Goal: Task Accomplishment & Management: Manage account settings

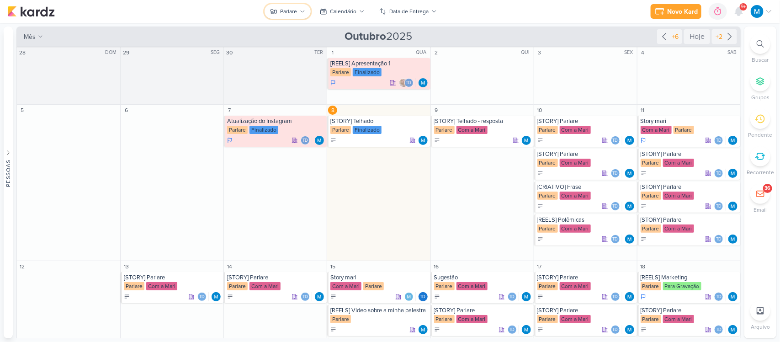
click at [297, 10] on button "Parlare" at bounding box center [287, 11] width 46 height 15
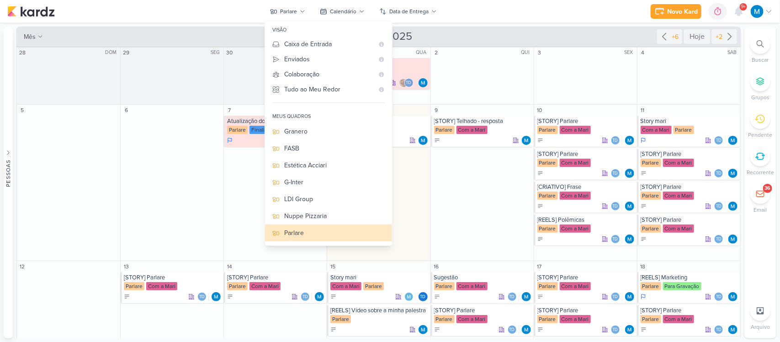
click at [311, 262] on div "Instituto Freitas" at bounding box center [334, 267] width 100 height 10
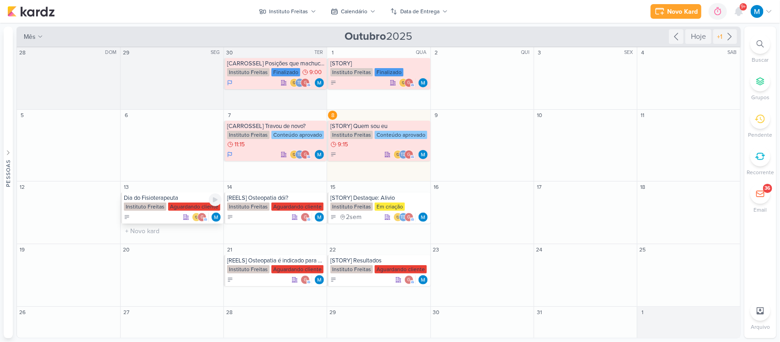
click at [161, 199] on div "Dia do Fisioterapeuta" at bounding box center [173, 197] width 98 height 7
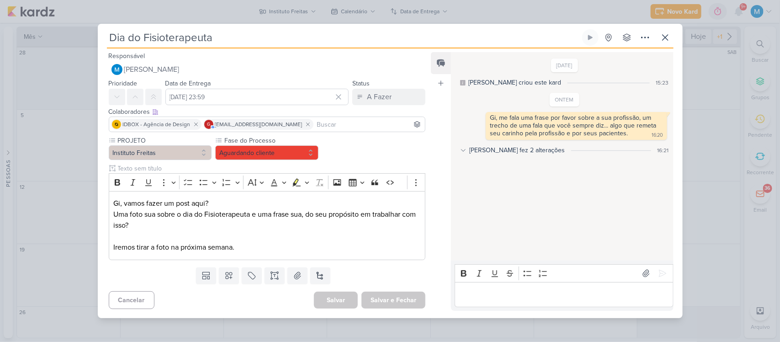
click at [315, 126] on input at bounding box center [369, 124] width 108 height 11
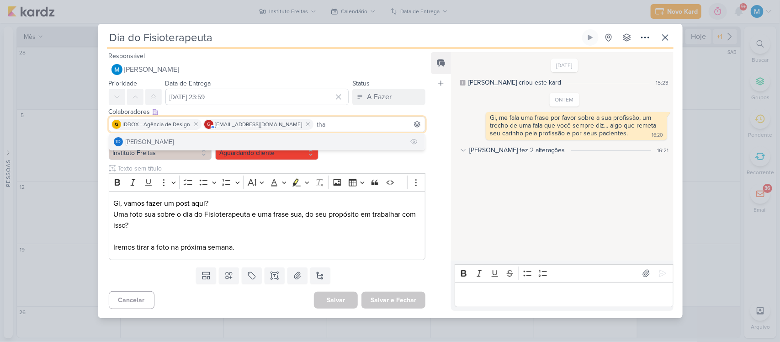
type input "tha"
click at [158, 141] on div "[PERSON_NAME]" at bounding box center [150, 142] width 48 height 10
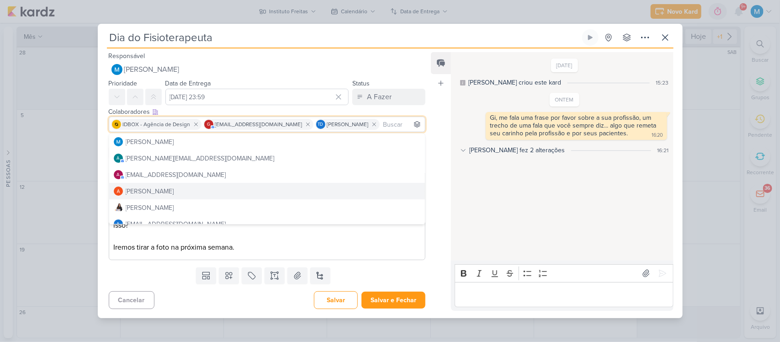
click at [432, 184] on div "Feed Atrelar email Solte o email para atrelar ao kard" at bounding box center [441, 181] width 20 height 258
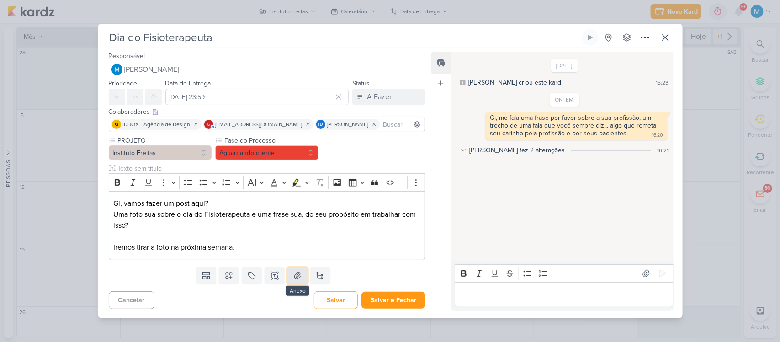
click at [295, 273] on icon at bounding box center [298, 275] width 6 height 7
click at [297, 275] on icon at bounding box center [298, 275] width 6 height 7
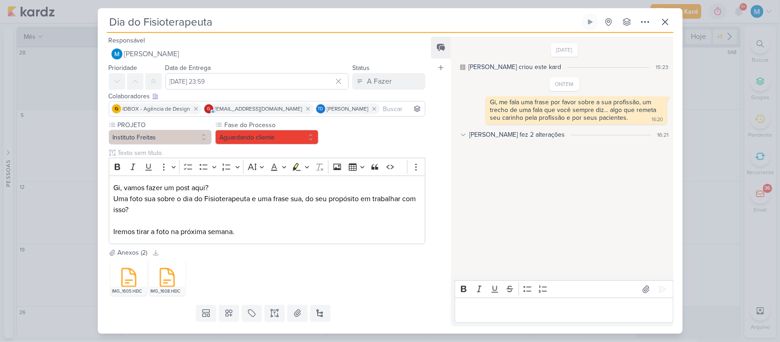
scroll to position [22, 0]
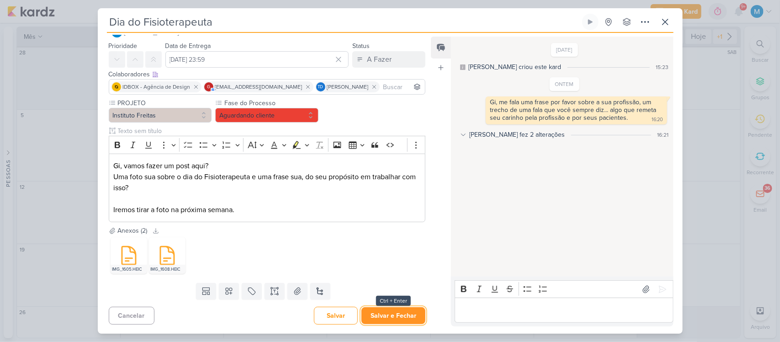
click at [387, 314] on button "Salvar e Fechar" at bounding box center [393, 315] width 64 height 17
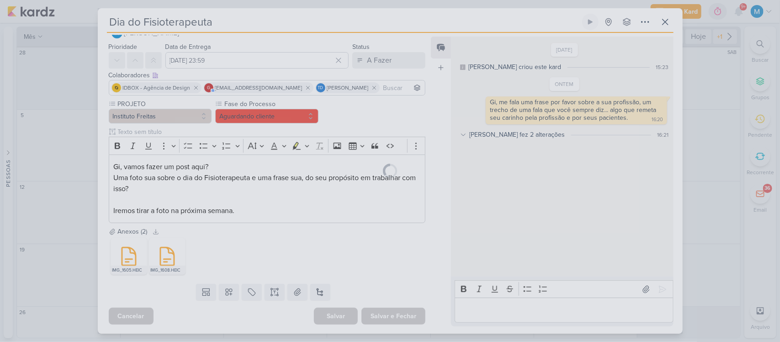
scroll to position [21, 0]
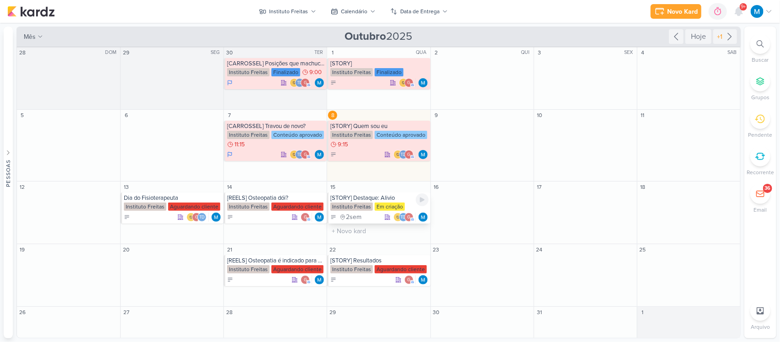
click at [375, 197] on div "[STORY] Destaque: Alivio" at bounding box center [379, 197] width 98 height 7
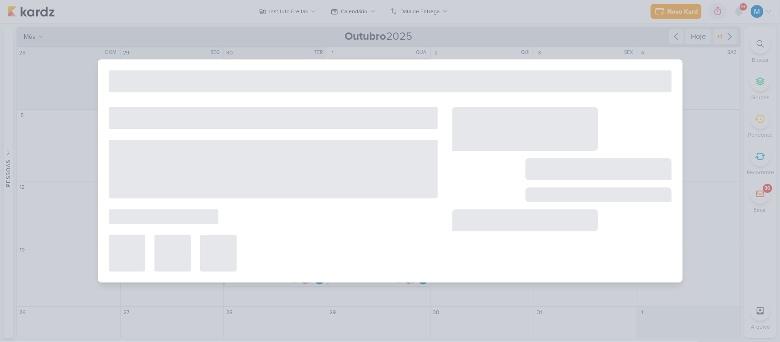
type input "[STORY] Destaque: Alivio"
type input "[DATE] 23:59"
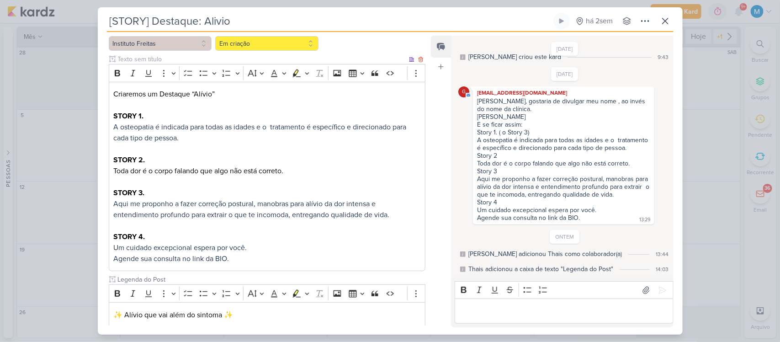
scroll to position [255, 0]
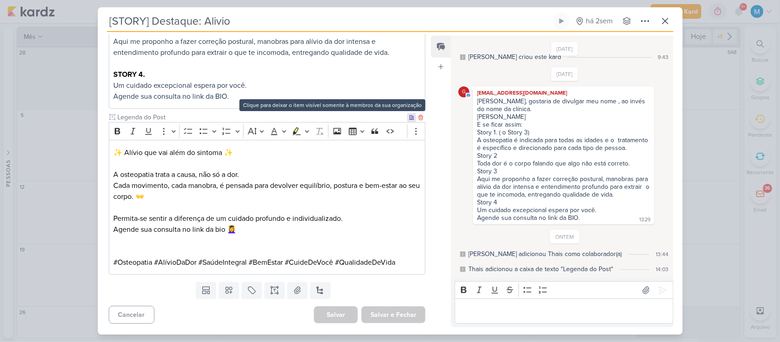
click at [409, 117] on icon at bounding box center [411, 117] width 5 height 5
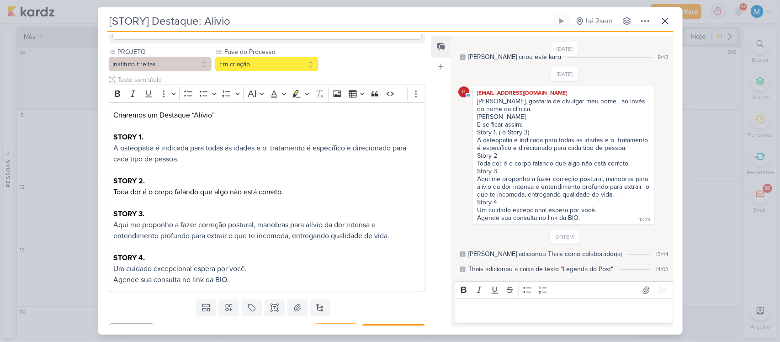
scroll to position [0, 0]
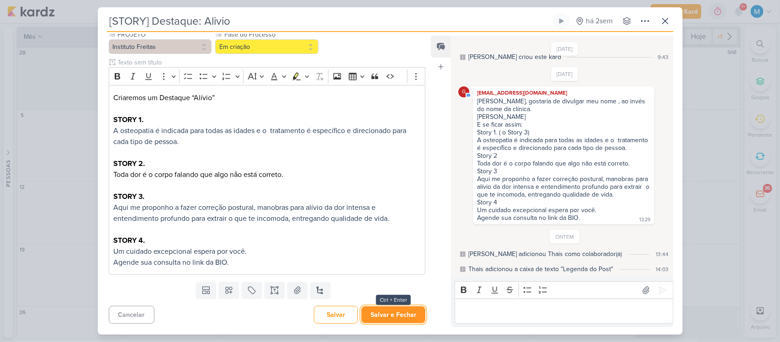
click at [396, 312] on button "Salvar e Fechar" at bounding box center [393, 314] width 64 height 17
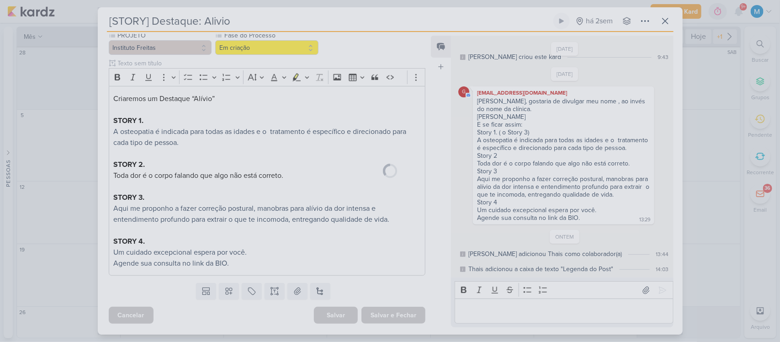
scroll to position [272, 0]
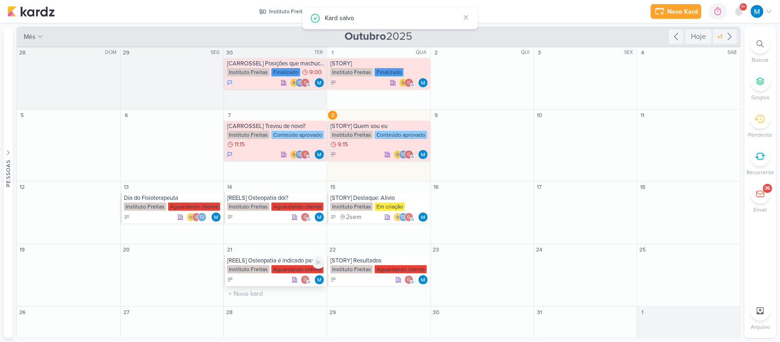
click at [284, 258] on div "[REELS] Osteopatia é indicado para quem..." at bounding box center [276, 260] width 98 height 7
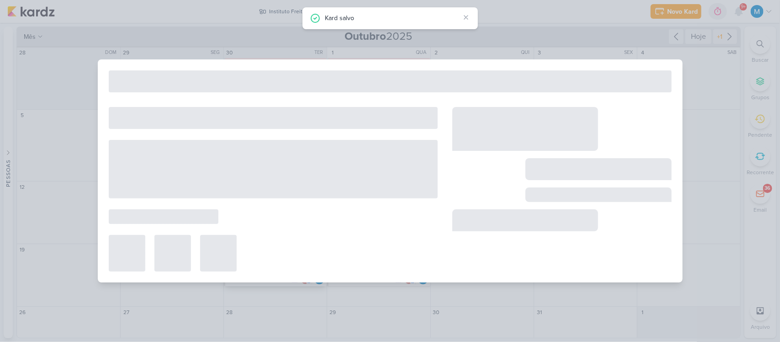
type input "[REELS] Osteopatia é indicado para quem..."
type input "[DATE] 23:59"
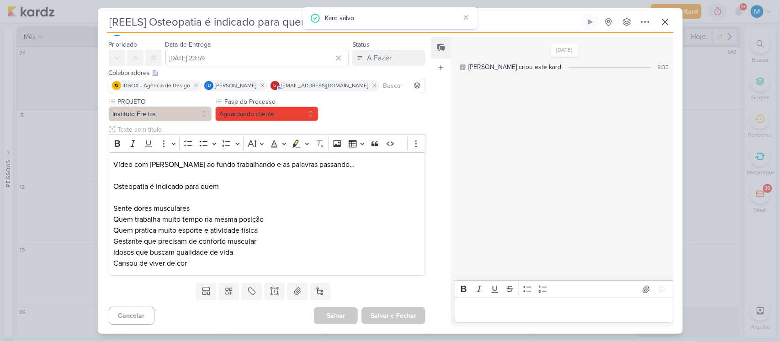
scroll to position [0, 0]
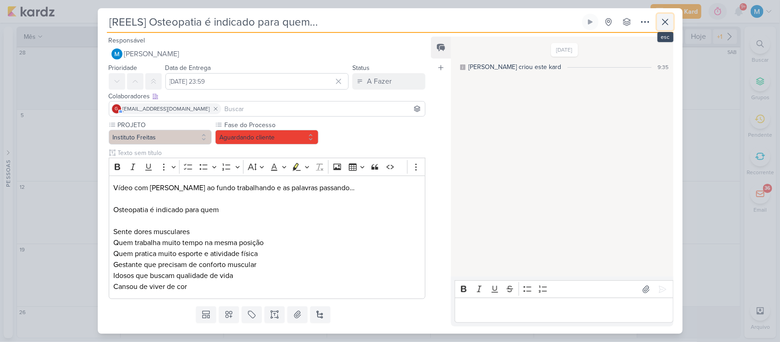
click at [665, 23] on icon at bounding box center [664, 21] width 11 height 11
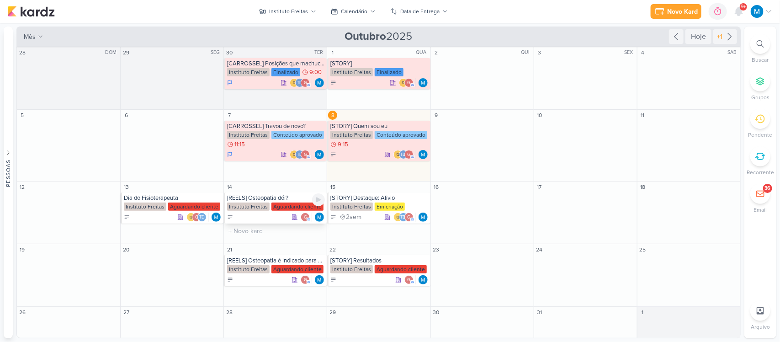
click at [287, 196] on div "[REELS] Osteopatia dói?" at bounding box center [276, 197] width 98 height 7
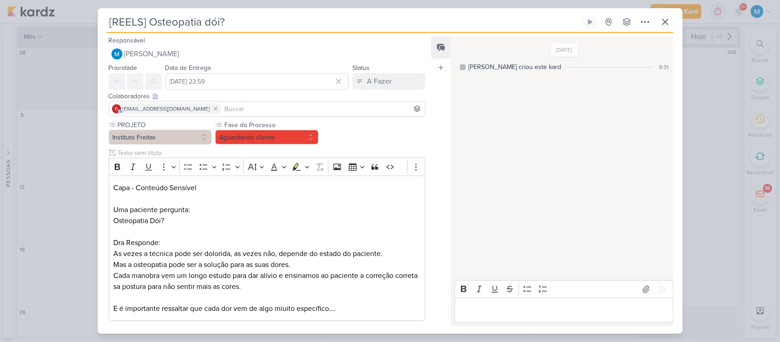
click at [224, 111] on input at bounding box center [323, 108] width 200 height 11
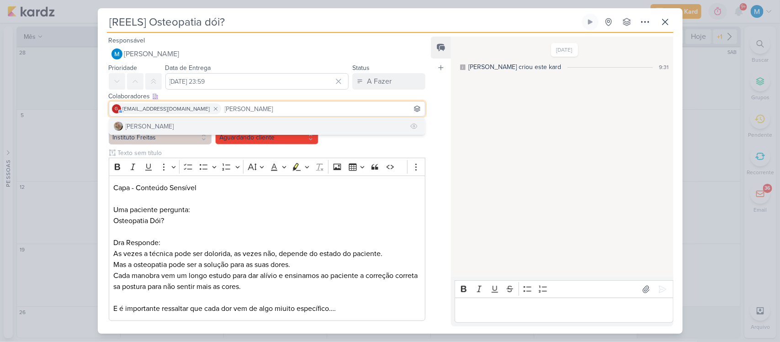
type input "[PERSON_NAME]"
click at [225, 120] on button "[PERSON_NAME]" at bounding box center [267, 126] width 316 height 16
type input "tha"
click at [269, 122] on button "Td Thais de carvalho" at bounding box center [267, 126] width 316 height 16
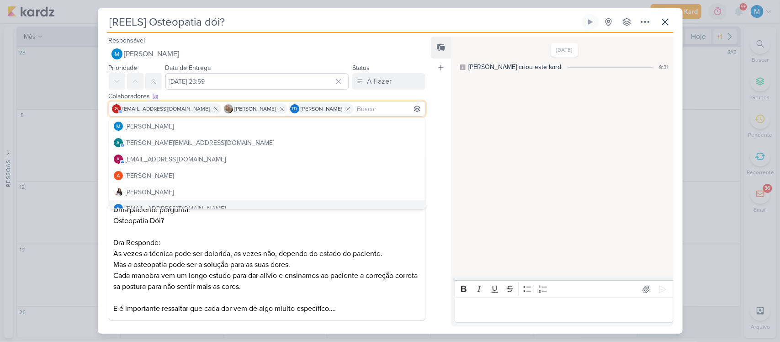
click at [439, 217] on div "Feed Atrelar email Solte o email para atrelar ao kard" at bounding box center [441, 182] width 20 height 290
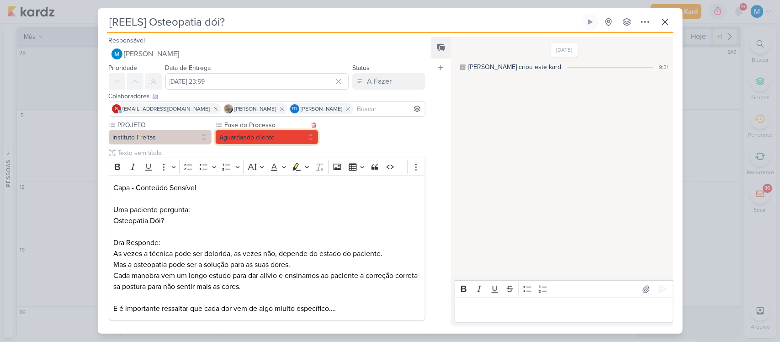
click at [281, 138] on button "Aguardando cliente" at bounding box center [266, 137] width 103 height 15
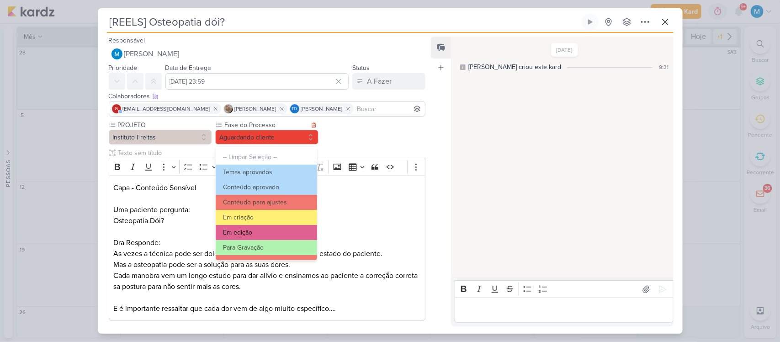
click at [270, 228] on button "Em edição" at bounding box center [266, 232] width 101 height 15
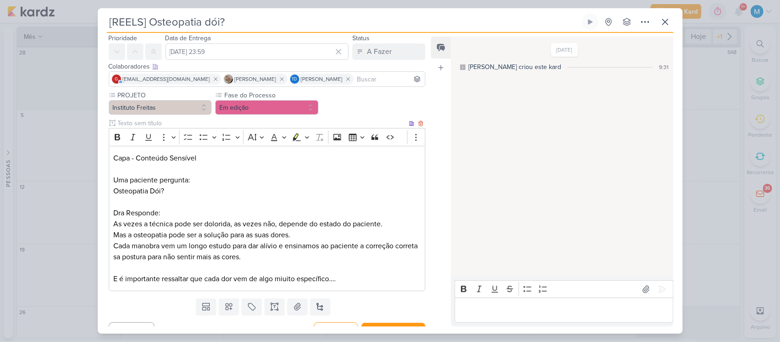
scroll to position [46, 0]
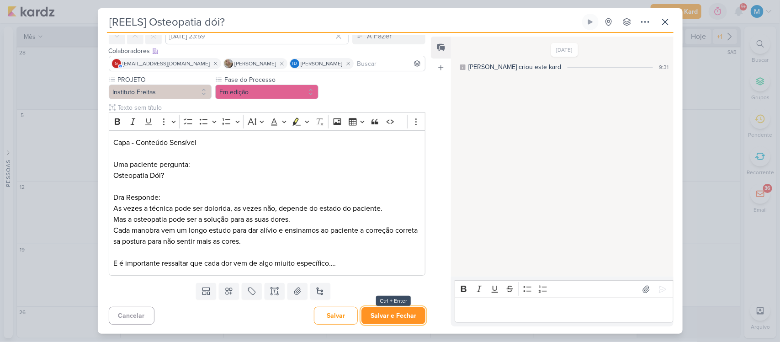
click at [409, 320] on button "Salvar e Fechar" at bounding box center [393, 315] width 64 height 17
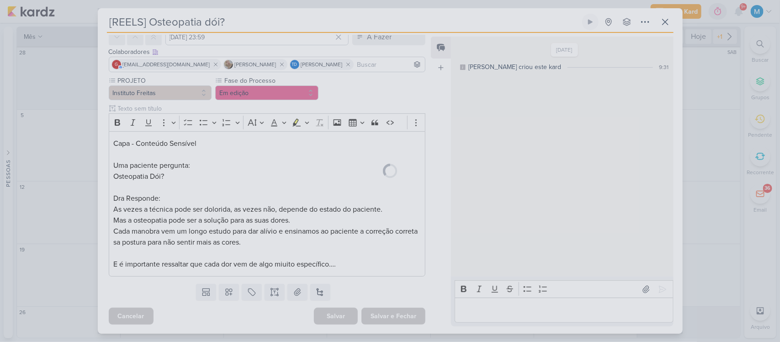
scroll to position [44, 0]
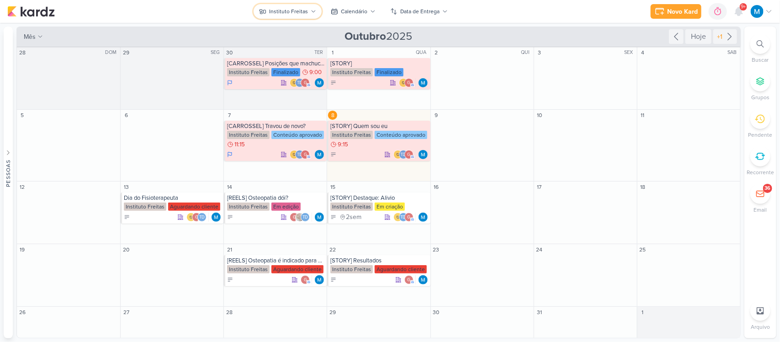
click at [306, 10] on div "Instituto Freitas" at bounding box center [288, 11] width 39 height 8
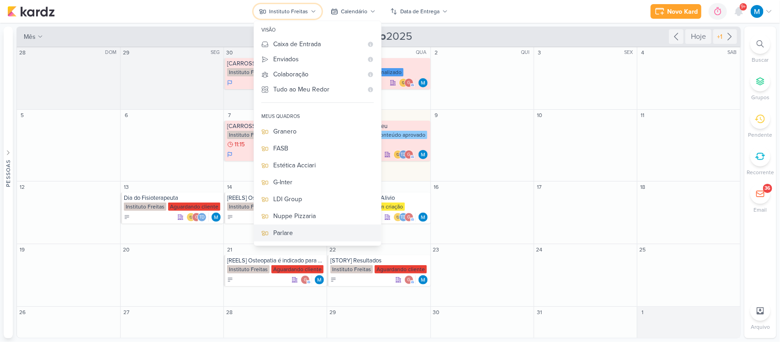
scroll to position [28, 0]
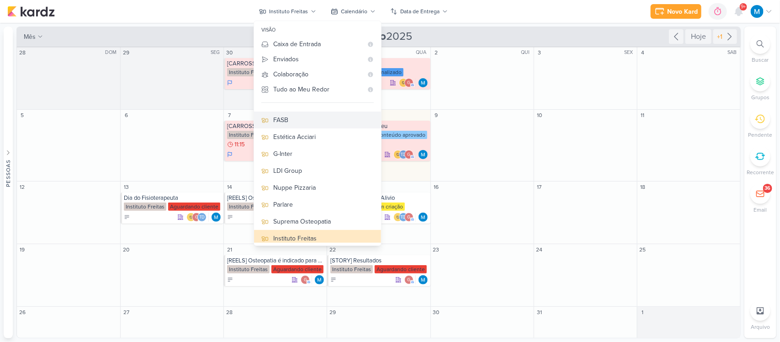
click at [286, 116] on div "FASB" at bounding box center [323, 120] width 100 height 10
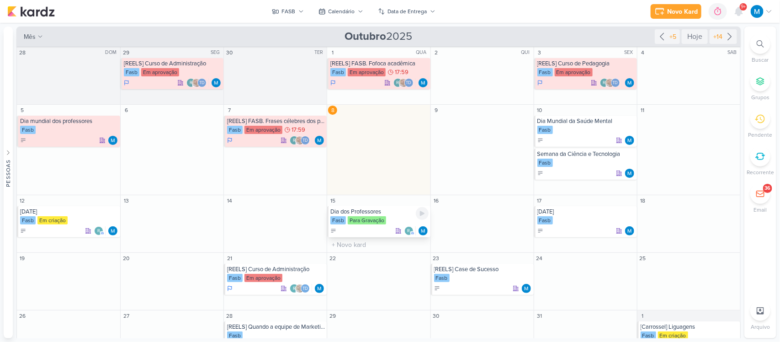
click at [360, 209] on div "Dia dos Professores" at bounding box center [379, 211] width 98 height 7
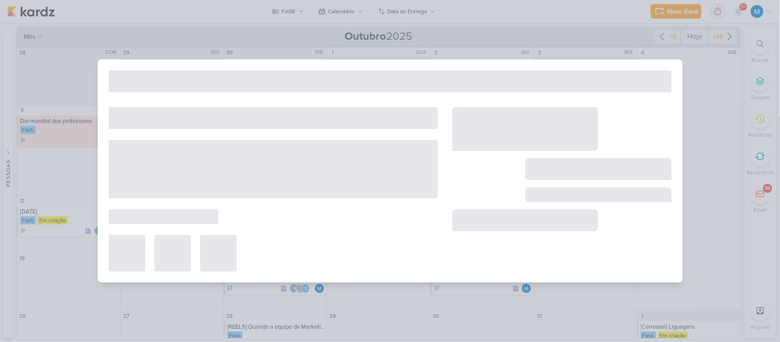
type input "Dia dos Professores"
type input "[DATE] 23:59"
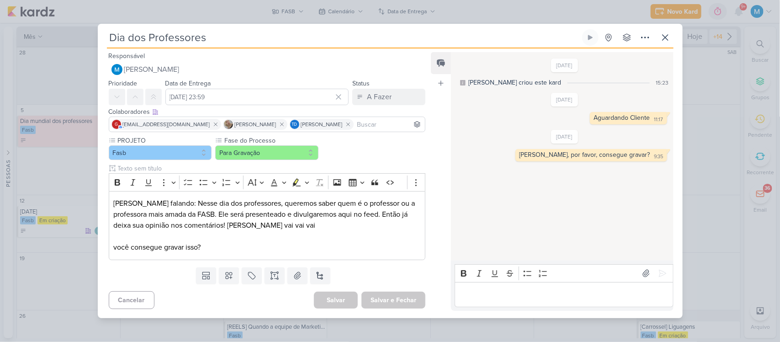
scroll to position [0, 0]
click at [641, 40] on icon at bounding box center [644, 37] width 11 height 11
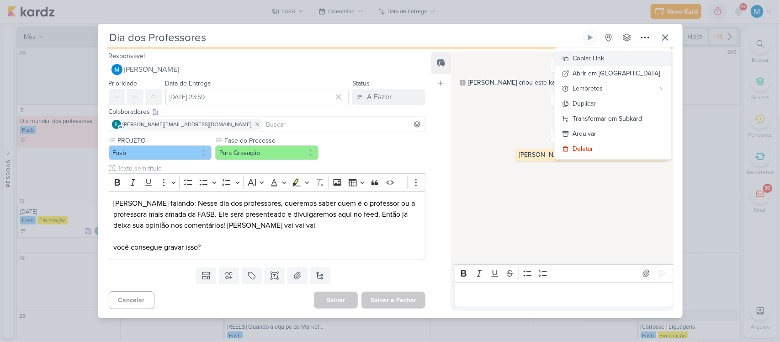
click at [604, 56] on div "Copiar Link" at bounding box center [589, 58] width 32 height 10
